Goal: Find specific page/section: Find specific page/section

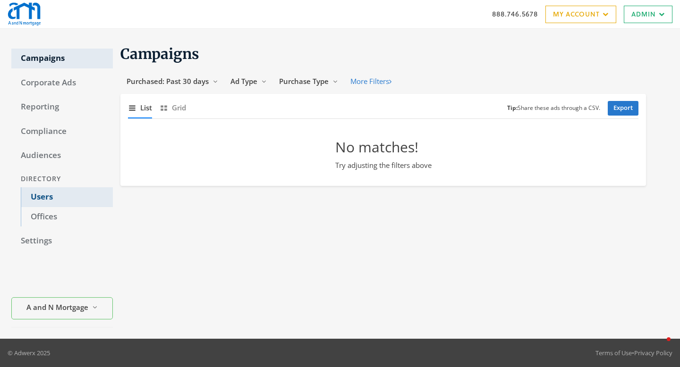
click at [55, 195] on link "Users" at bounding box center [67, 197] width 92 height 20
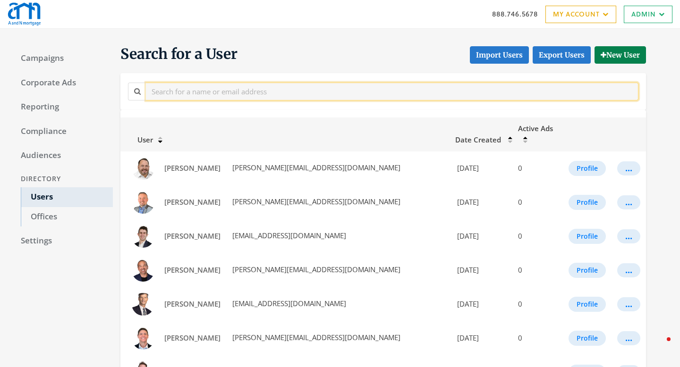
drag, startPoint x: 266, startPoint y: 87, endPoint x: 117, endPoint y: -40, distance: 195.5
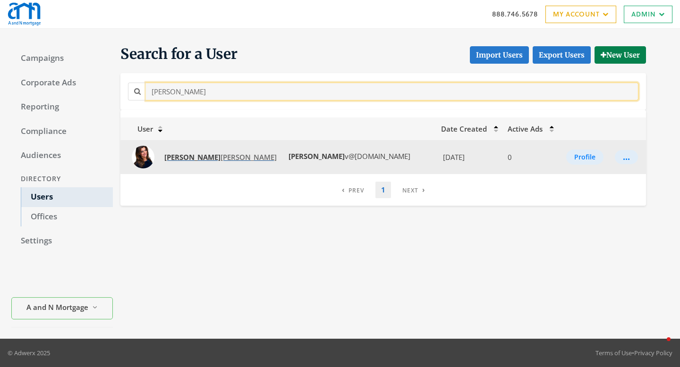
type input "[PERSON_NAME]"
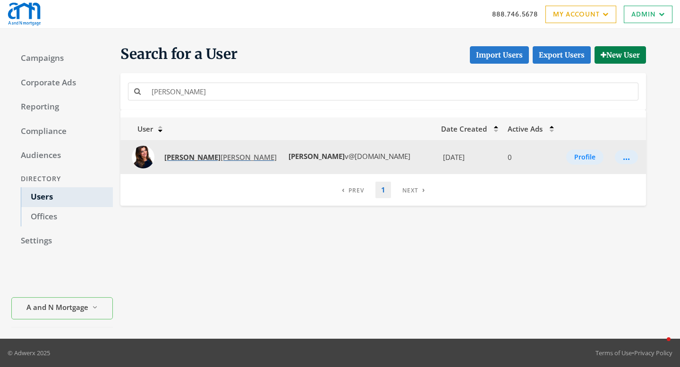
click at [193, 156] on span "[PERSON_NAME]" at bounding box center [220, 156] width 112 height 9
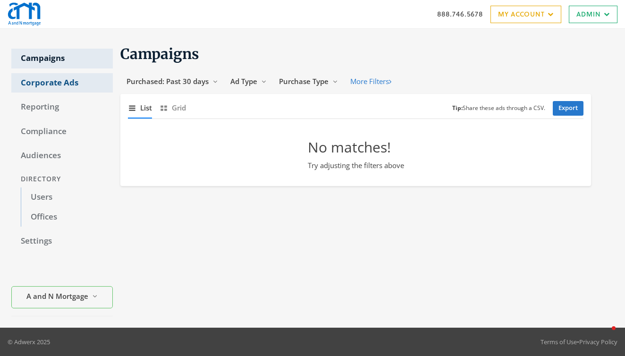
click at [47, 81] on link "Corporate Ads" at bounding box center [61, 83] width 101 height 20
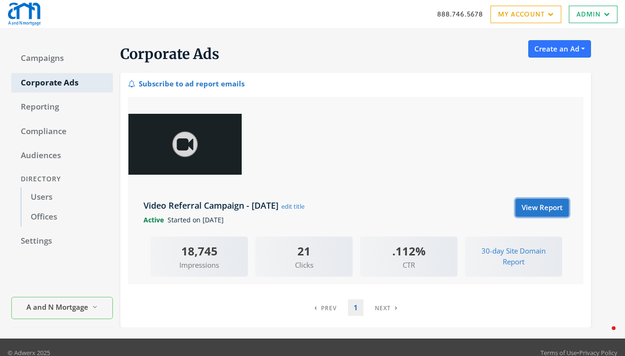
click at [540, 205] on link "View Report" at bounding box center [541, 207] width 53 height 17
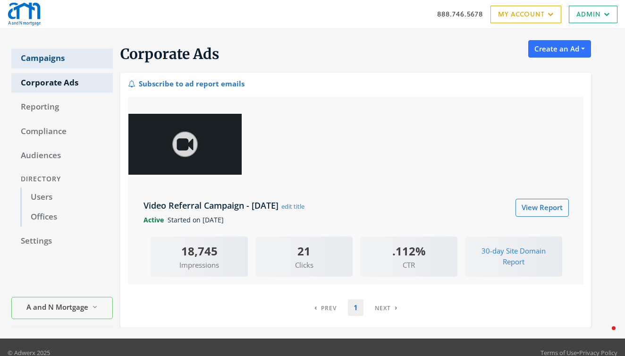
click at [65, 62] on link "Campaigns" at bounding box center [61, 59] width 101 height 20
